Goal: Transaction & Acquisition: Obtain resource

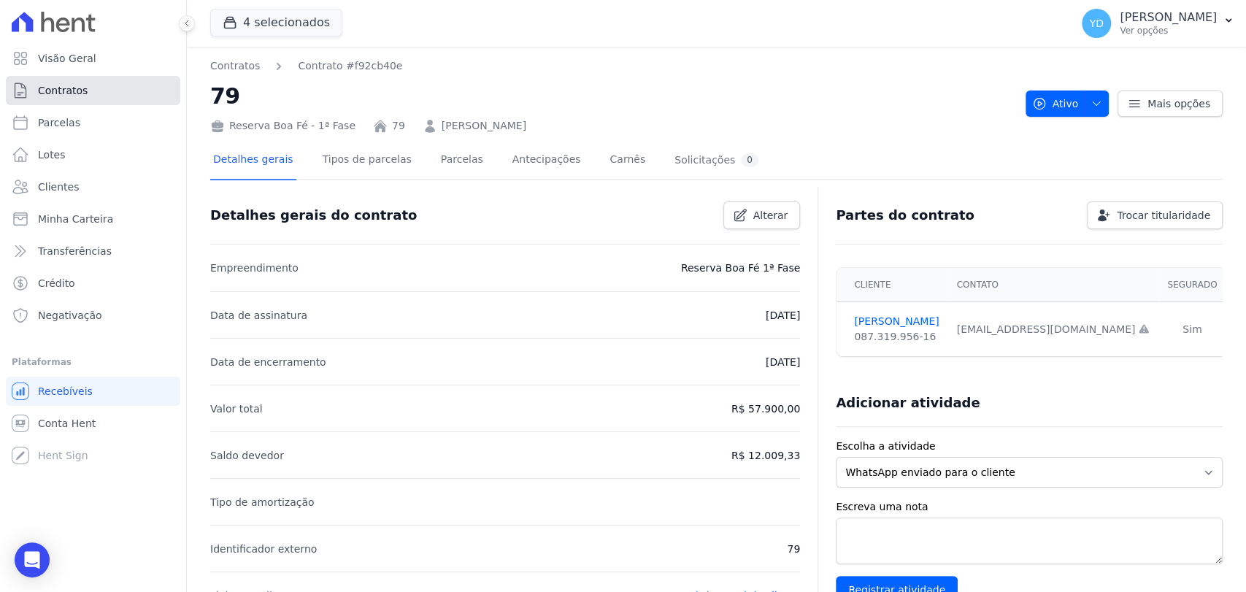
click at [107, 88] on link "Contratos" at bounding box center [93, 90] width 174 height 29
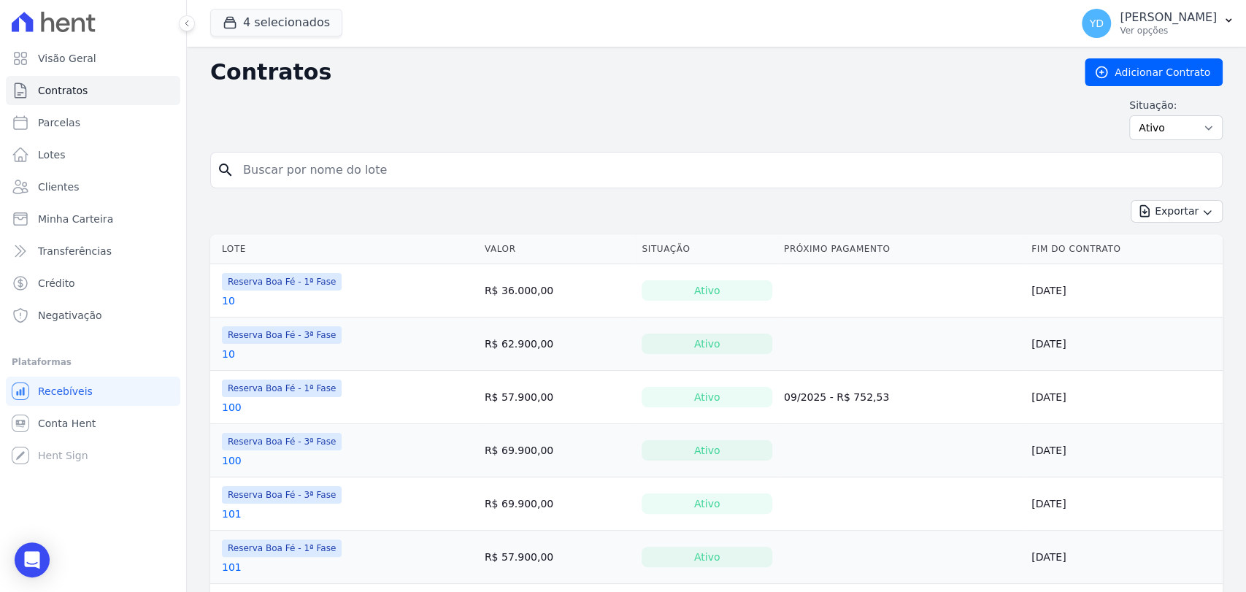
click at [316, 157] on input "search" at bounding box center [725, 169] width 982 height 29
type input "151"
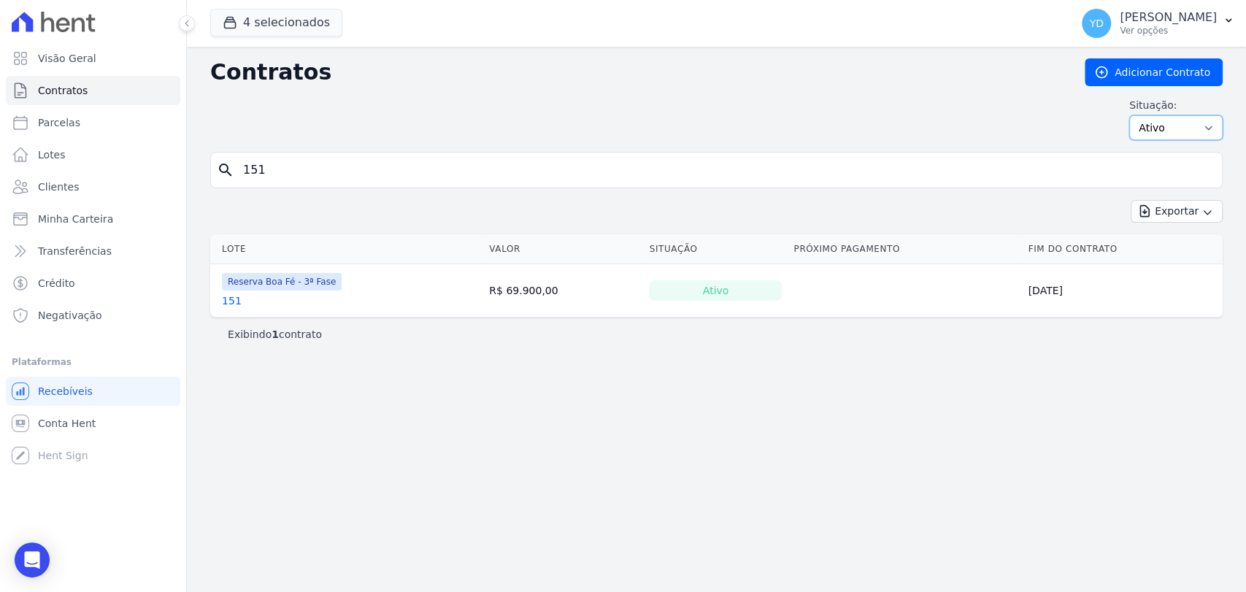
drag, startPoint x: 1214, startPoint y: 124, endPoint x: 1203, endPoint y: 135, distance: 15.5
click at [1214, 124] on select "Ativo Todos Pausado Distratado Rascunho Expirado Encerrado" at bounding box center [1175, 127] width 93 height 25
select select "all"
click at [1136, 115] on select "Ativo Todos Pausado Distratado Rascunho Expirado Encerrado" at bounding box center [1175, 127] width 93 height 25
click at [820, 177] on input "151" at bounding box center [725, 169] width 982 height 29
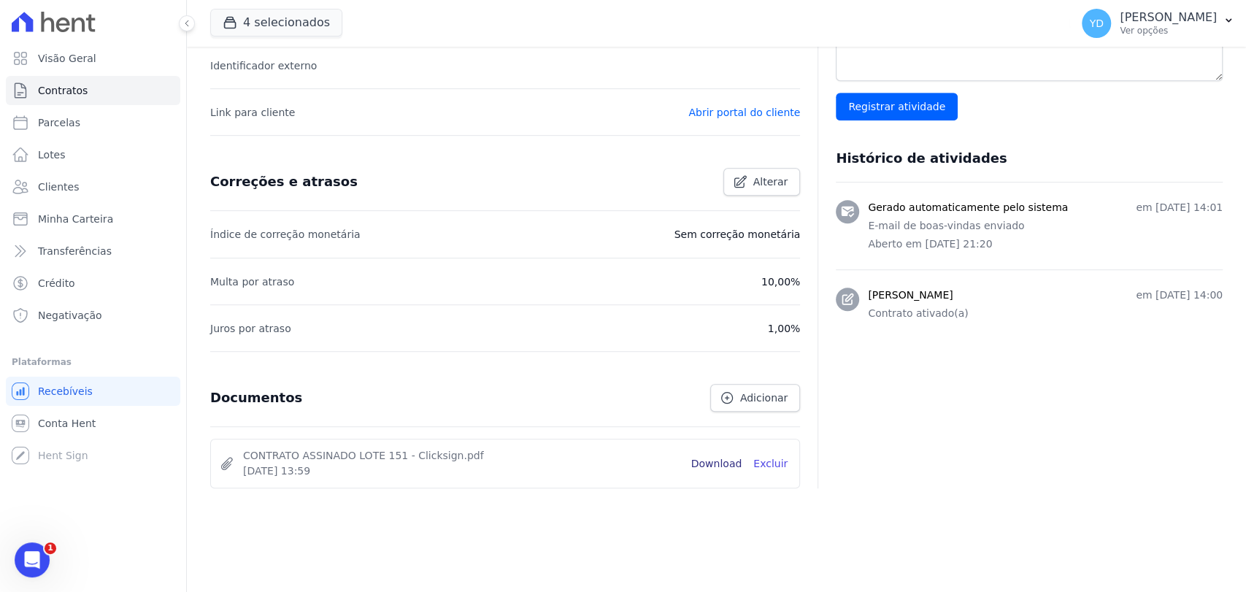
click at [731, 463] on link "Download" at bounding box center [716, 463] width 51 height 15
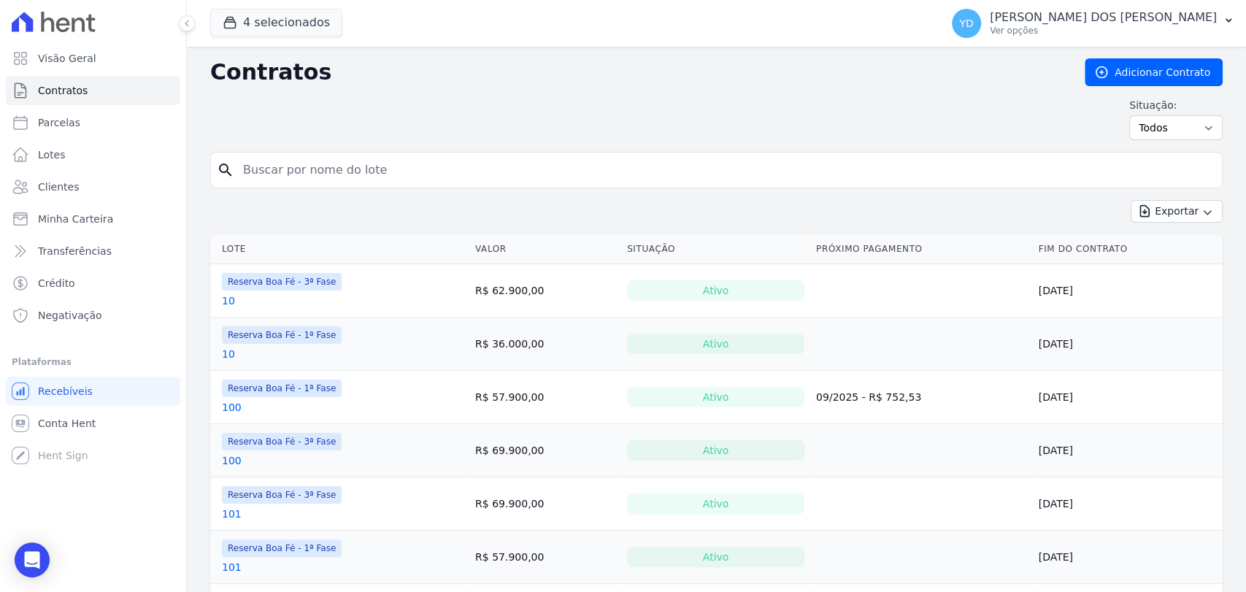
click at [812, 169] on input "search" at bounding box center [725, 169] width 982 height 29
type input "151"
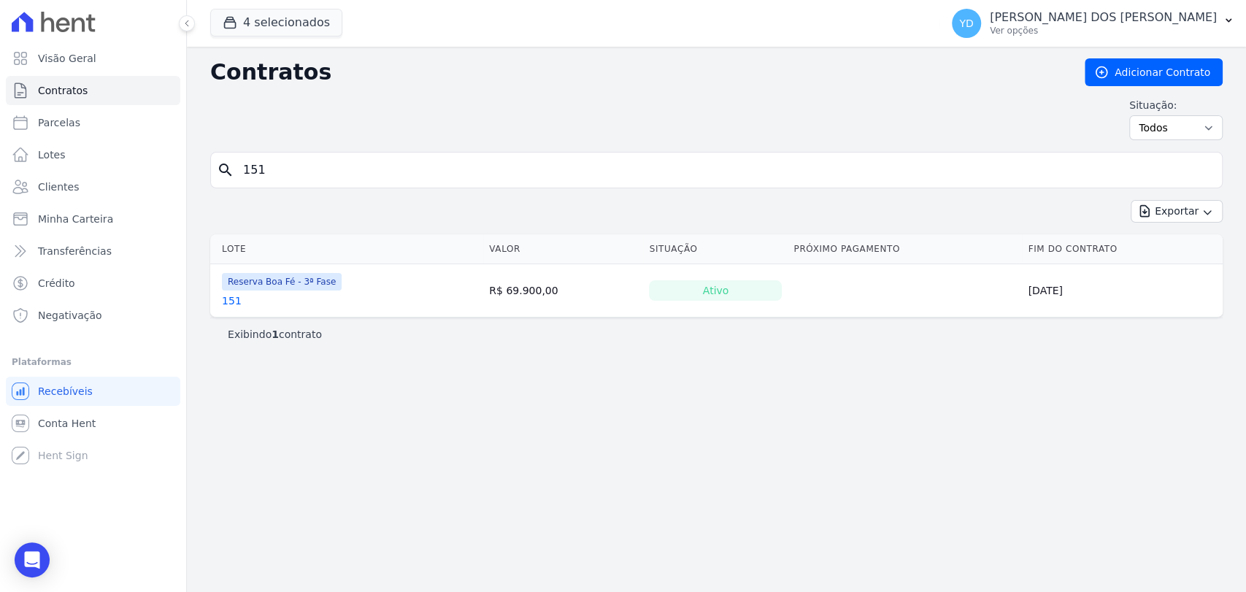
click at [255, 167] on input "151" at bounding box center [725, 169] width 982 height 29
click at [85, 85] on link "Contratos" at bounding box center [93, 90] width 174 height 29
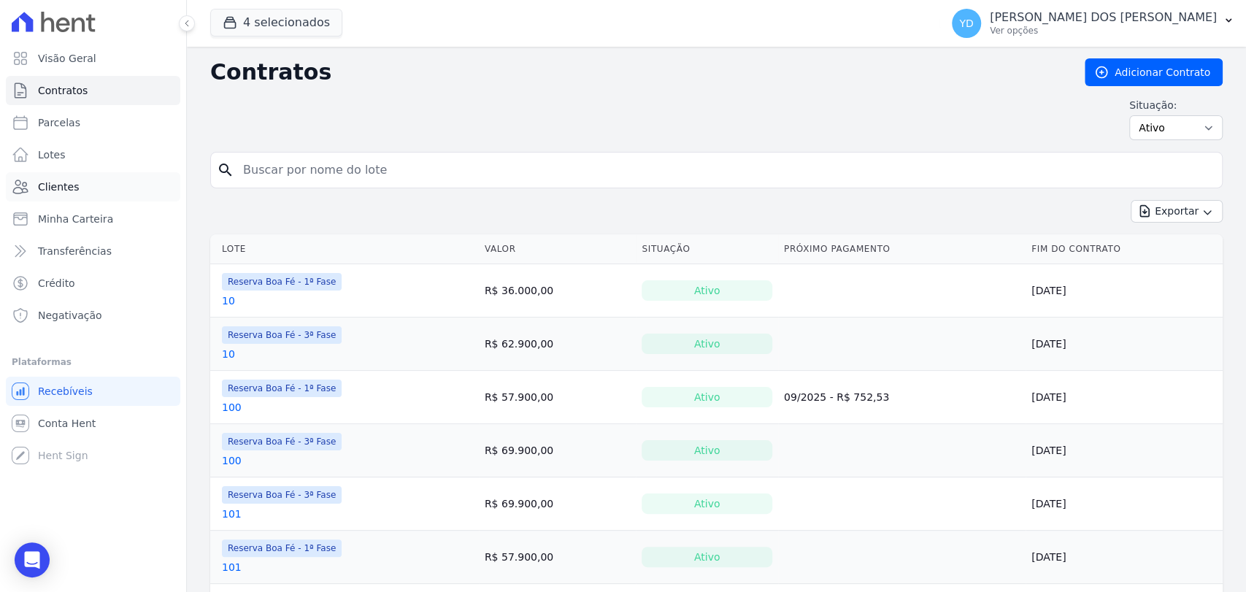
click at [112, 193] on link "Clientes" at bounding box center [93, 186] width 174 height 29
click at [398, 166] on input "search" at bounding box center [725, 169] width 982 height 29
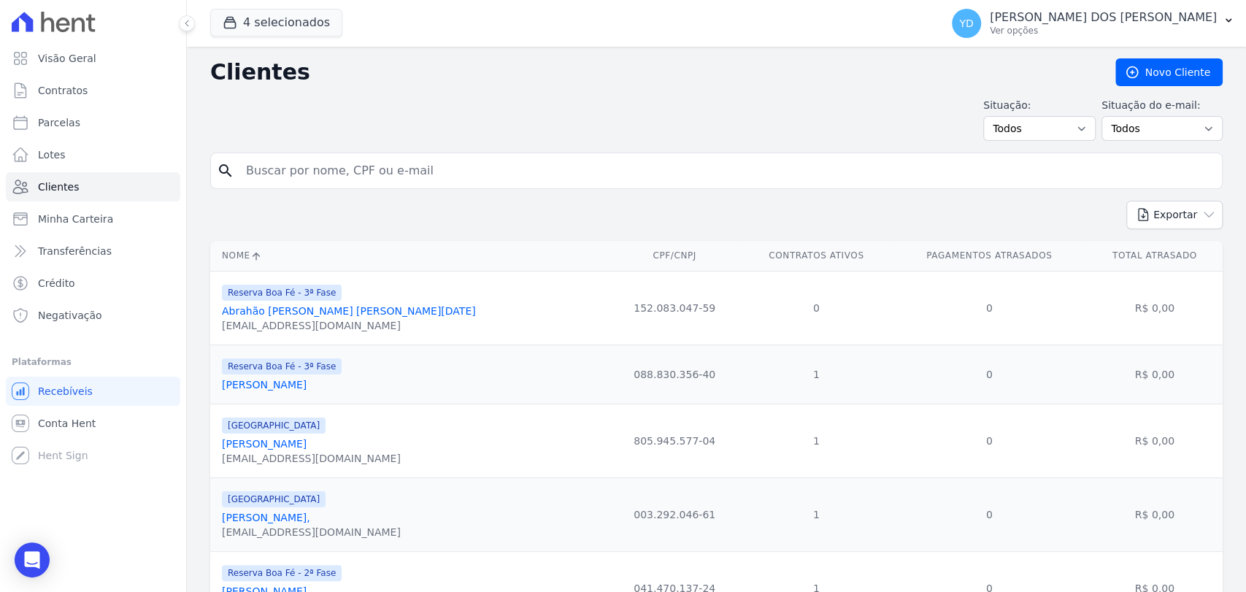
click at [357, 162] on input "search" at bounding box center [726, 170] width 979 height 29
type input "josé fabio"
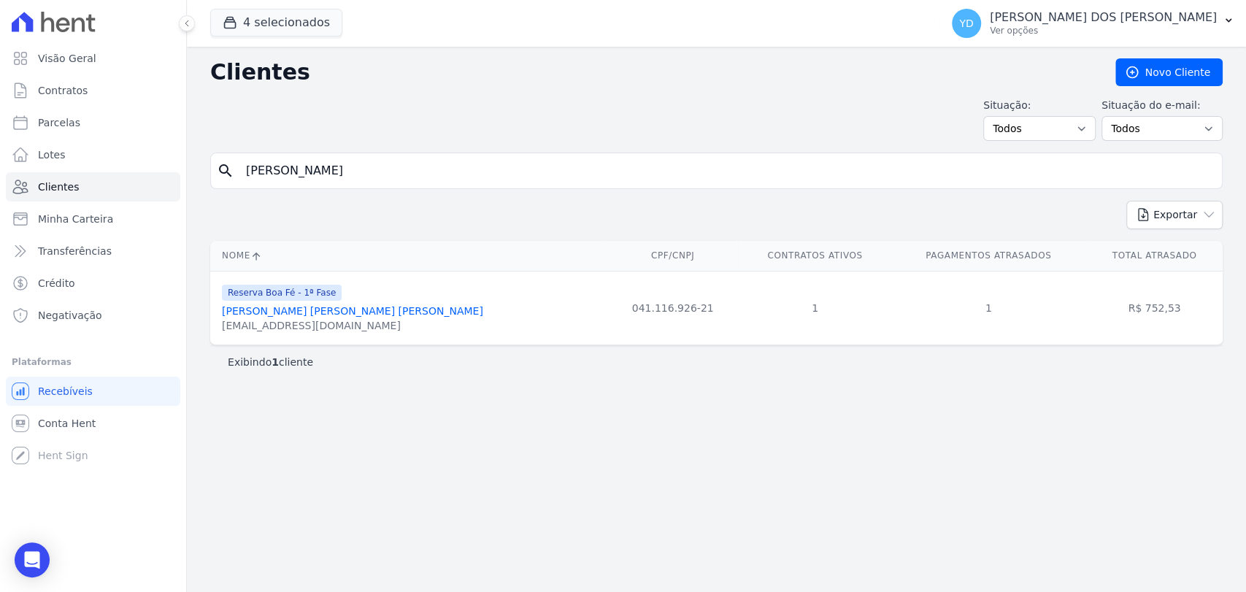
click at [334, 310] on link "José Fabio De Oliveira Cardoso" at bounding box center [352, 311] width 261 height 12
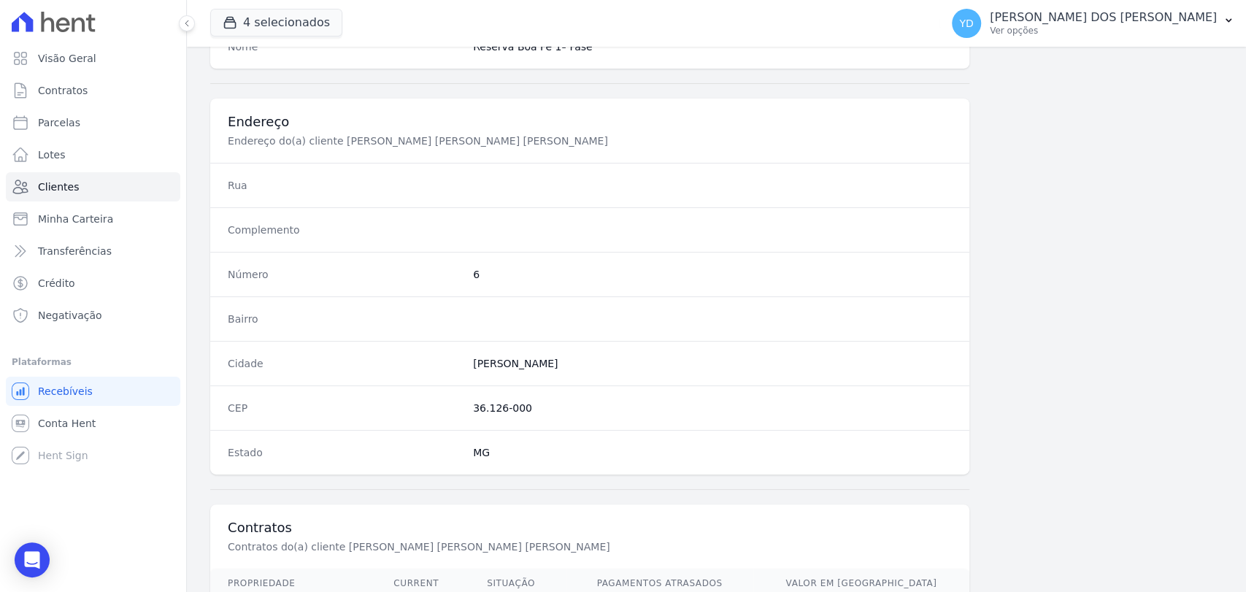
scroll to position [771, 0]
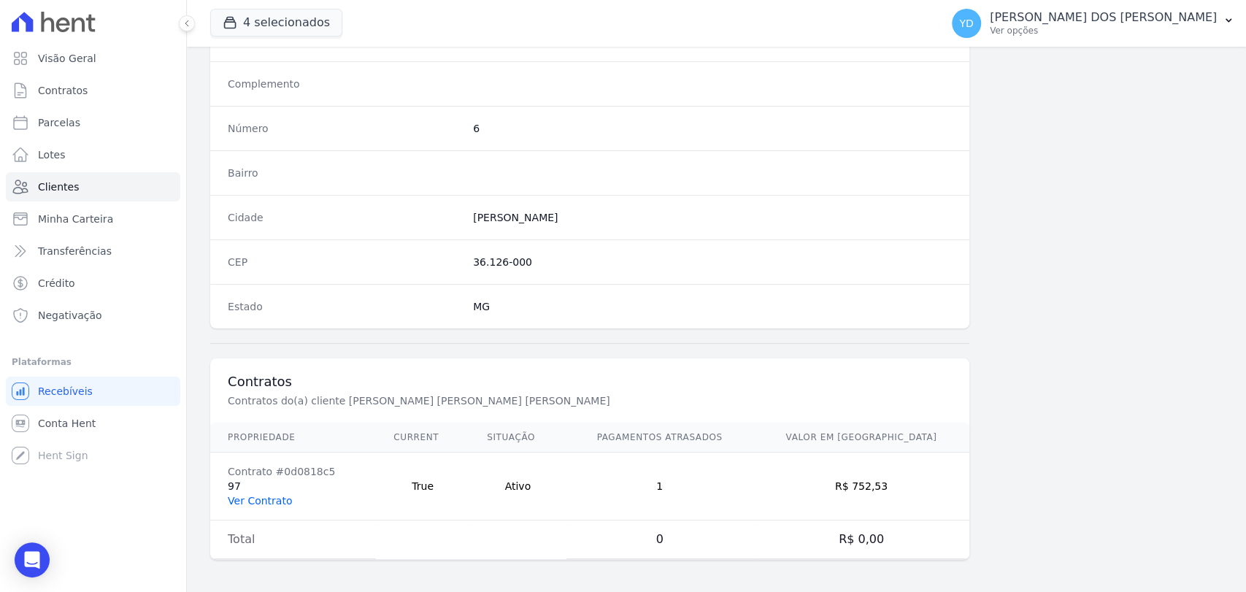
click at [261, 495] on link "Ver Contrato" at bounding box center [260, 501] width 64 height 12
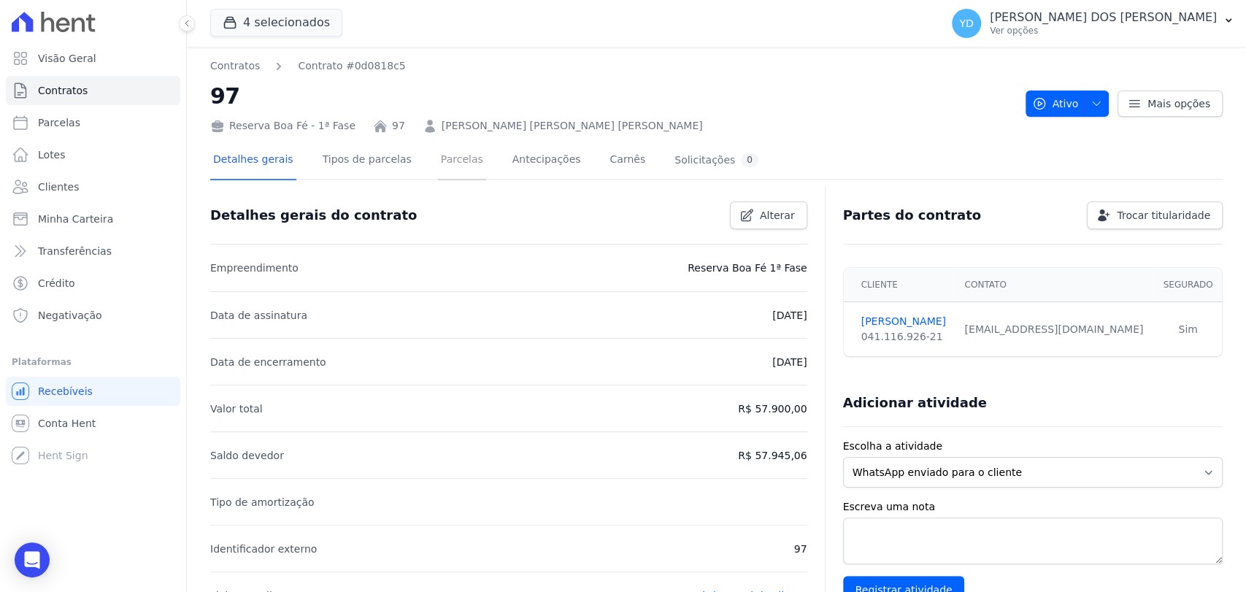
click at [438, 169] on link "Parcelas" at bounding box center [462, 161] width 48 height 39
click at [450, 152] on link "Parcelas" at bounding box center [462, 161] width 48 height 39
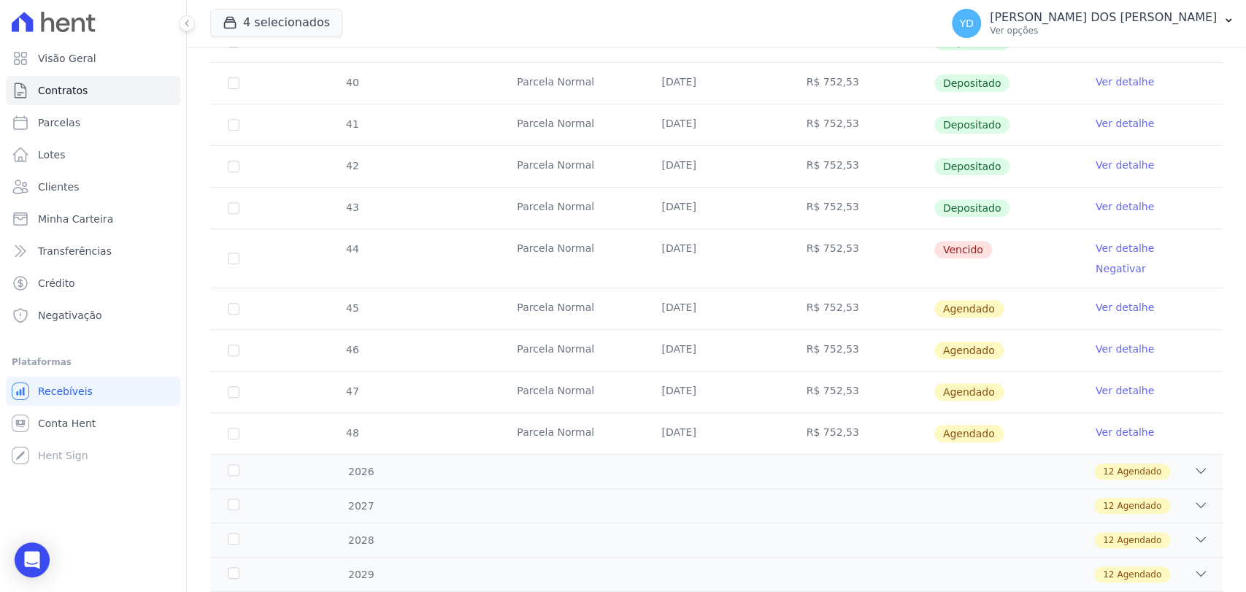
scroll to position [405, 0]
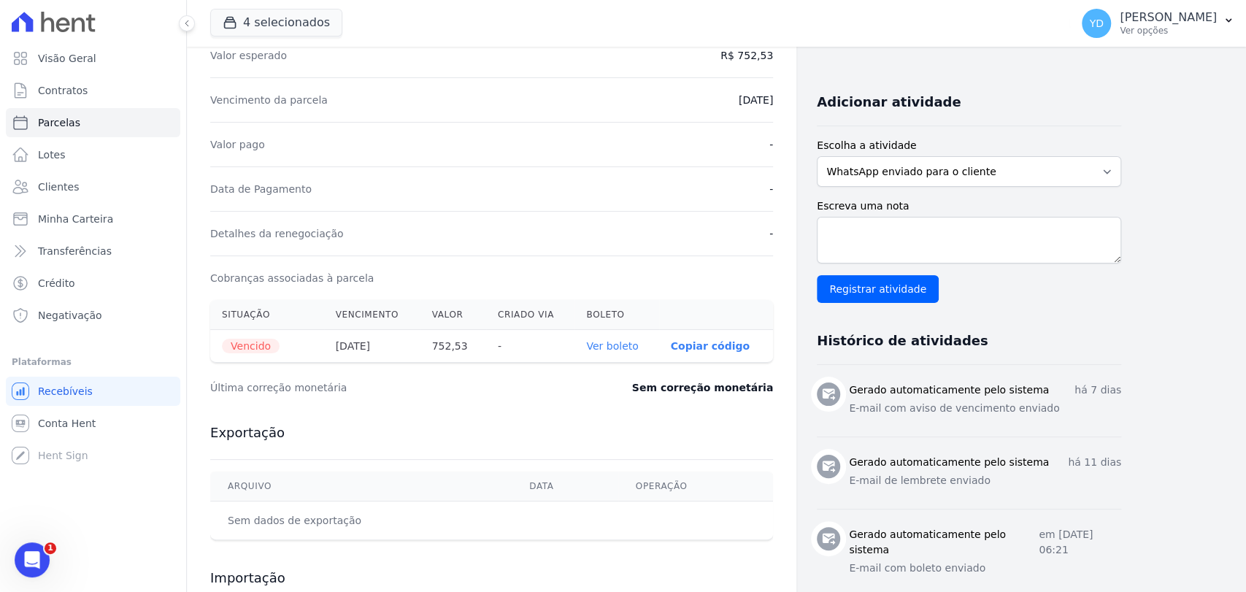
scroll to position [324, 0]
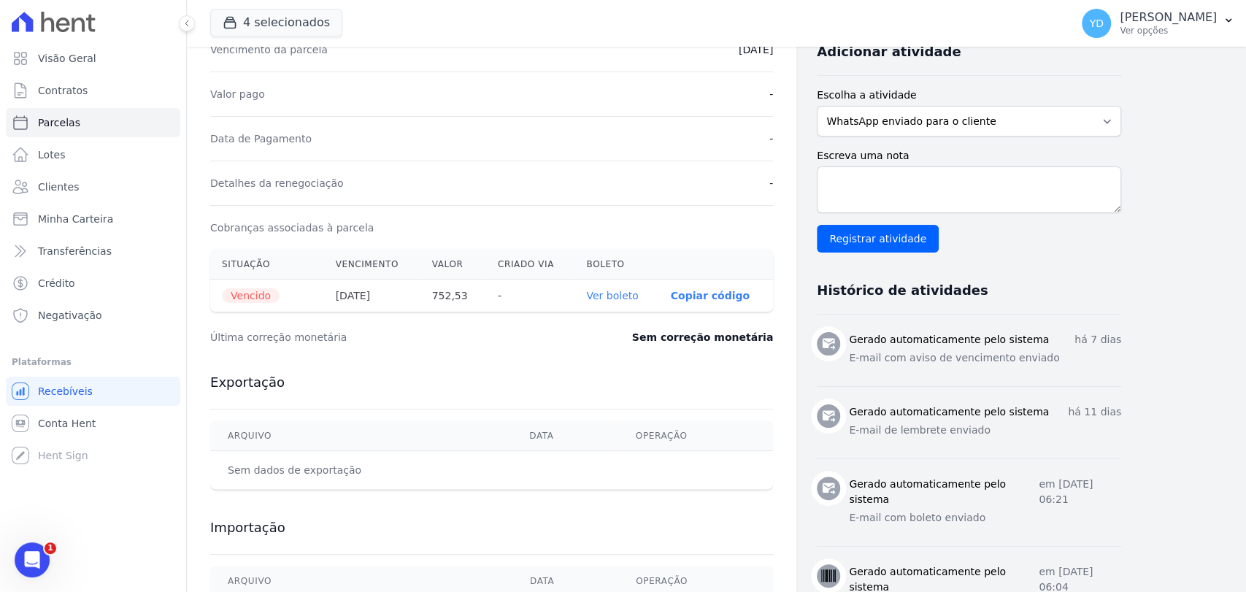
click at [635, 290] on link "Ver boleto" at bounding box center [612, 296] width 52 height 12
